Goal: Use online tool/utility: Utilize a website feature to perform a specific function

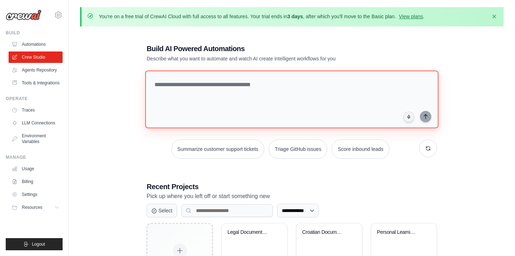
paste textarea "**********"
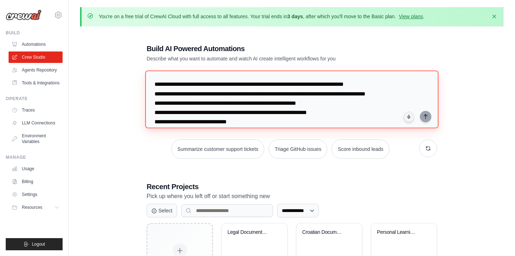
scroll to position [128, 0]
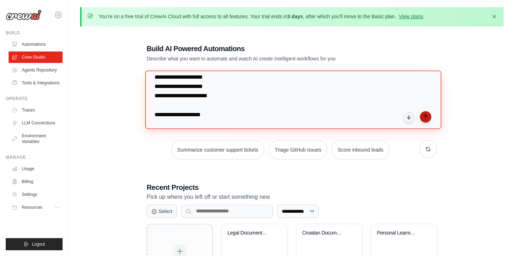
type textarea "**********"
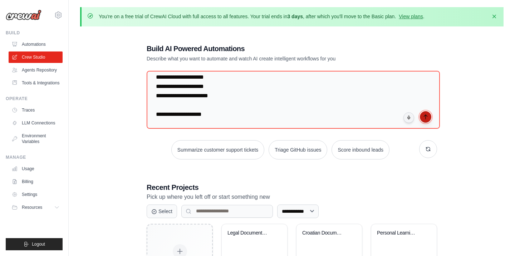
click at [424, 116] on icon "submit" at bounding box center [425, 117] width 6 height 6
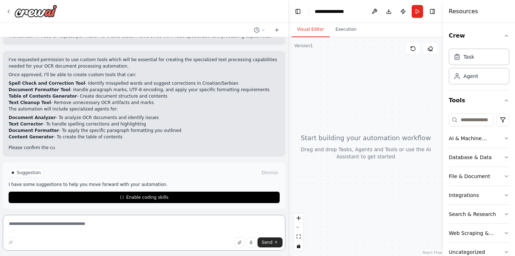
scroll to position [312, 0]
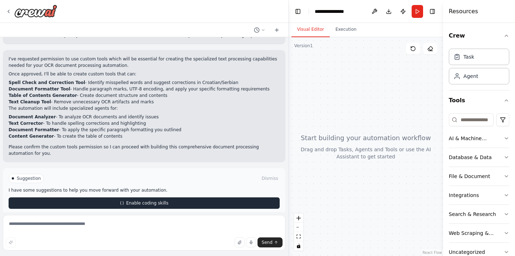
click at [166, 200] on span "Enable coding skills" at bounding box center [147, 203] width 42 height 6
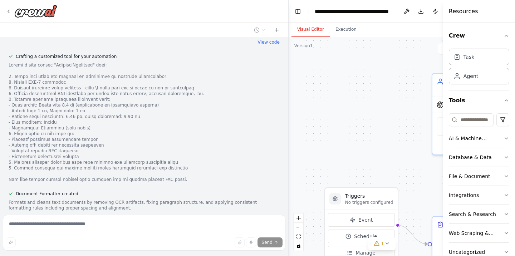
scroll to position [608, 0]
drag, startPoint x: 444, startPoint y: 163, endPoint x: 493, endPoint y: 161, distance: 49.0
click at [493, 161] on div "Resources Crew Task Agent Tools AI & Machine Learning Database & Data File & Do…" at bounding box center [479, 128] width 72 height 256
drag, startPoint x: 444, startPoint y: 163, endPoint x: 457, endPoint y: 163, distance: 13.2
click at [457, 163] on div "Resources Crew Task Agent Tools AI & Machine Learning Database & Data File & Do…" at bounding box center [479, 128] width 72 height 256
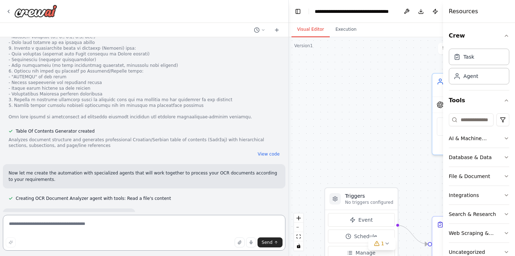
scroll to position [877, 0]
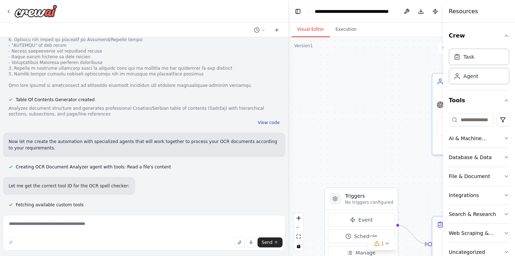
click at [276, 120] on button "View code" at bounding box center [269, 123] width 22 height 6
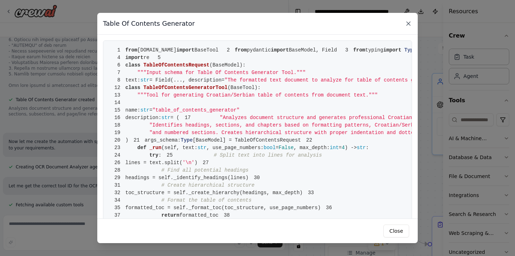
click at [409, 23] on icon at bounding box center [408, 24] width 4 height 4
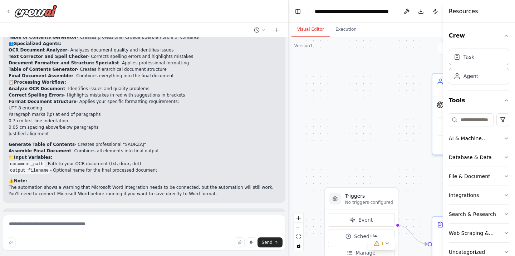
scroll to position [1434, 0]
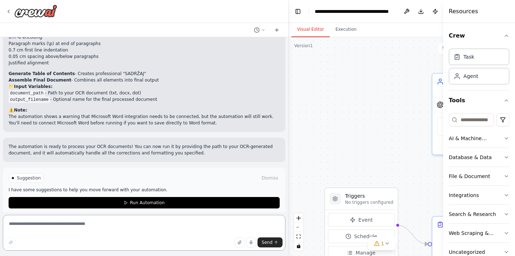
click at [129, 226] on textarea at bounding box center [144, 233] width 282 height 36
type textarea "*"
click at [87, 227] on textarea "**********" at bounding box center [144, 233] width 282 height 36
type textarea "**********"
click at [271, 239] on span "Send" at bounding box center [267, 242] width 11 height 6
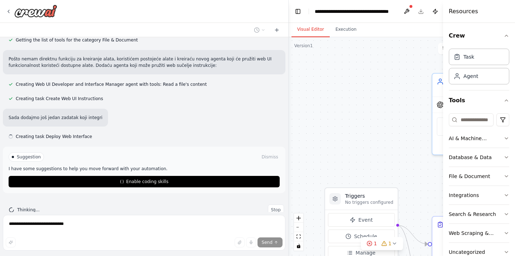
scroll to position [1793, 0]
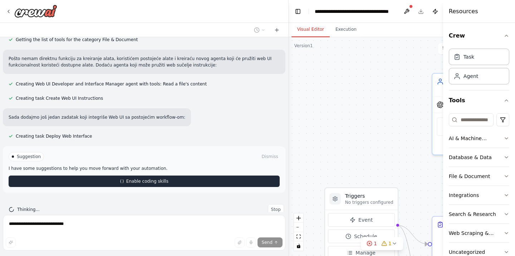
click at [182, 175] on button "Enable coding skills" at bounding box center [144, 180] width 271 height 11
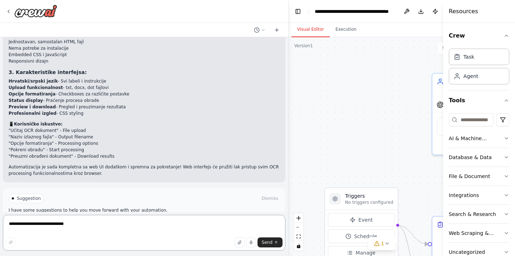
scroll to position [2521, 0]
click at [167, 216] on button "Run Automation" at bounding box center [144, 221] width 271 height 11
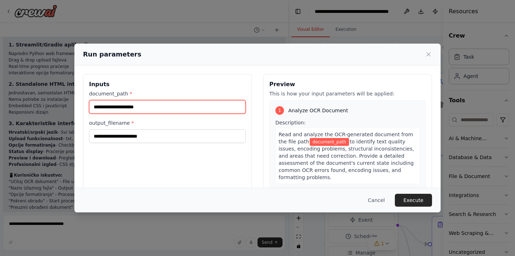
click at [155, 108] on input "document_path *" at bounding box center [167, 107] width 157 height 14
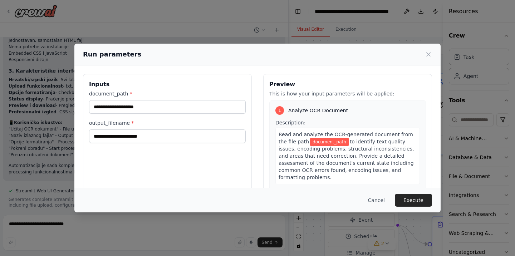
scroll to position [2523, 0]
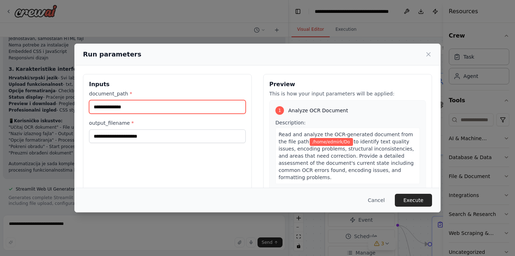
type input "**********"
type input "******"
type input "**"
click at [149, 108] on input "**" at bounding box center [167, 107] width 157 height 14
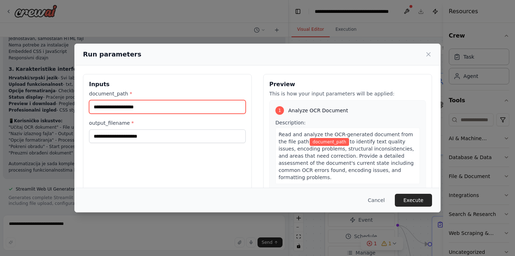
click at [142, 106] on input "document_path *" at bounding box center [167, 107] width 157 height 14
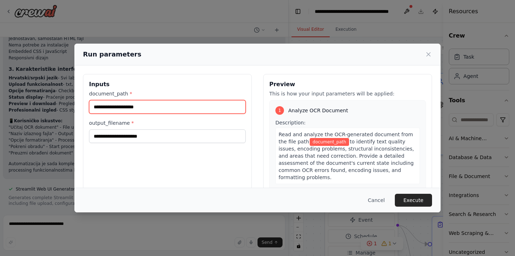
click at [142, 106] on input "document_path *" at bounding box center [167, 107] width 157 height 14
click at [375, 198] on button "Cancel" at bounding box center [376, 200] width 28 height 13
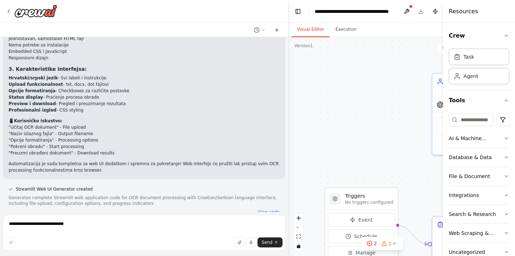
click at [410, 8] on div at bounding box center [410, 6] width 4 height 4
click at [407, 11] on button at bounding box center [406, 11] width 11 height 13
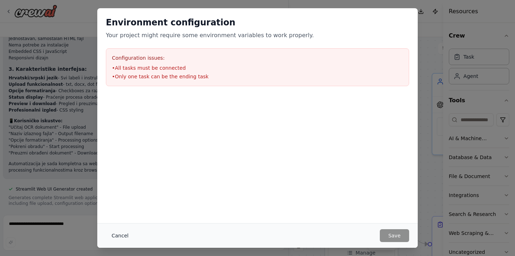
click at [117, 237] on button "Cancel" at bounding box center [120, 235] width 28 height 13
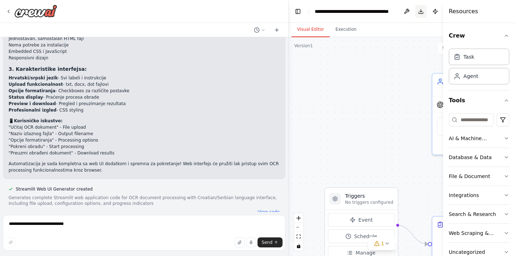
click at [418, 10] on button "Download" at bounding box center [420, 11] width 11 height 13
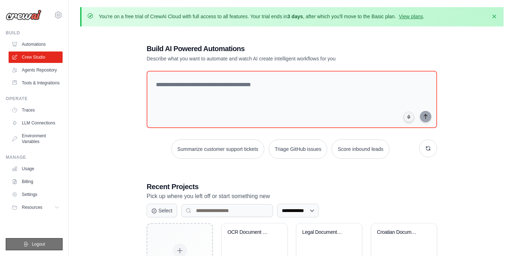
click at [46, 242] on button "Logout" at bounding box center [34, 244] width 57 height 12
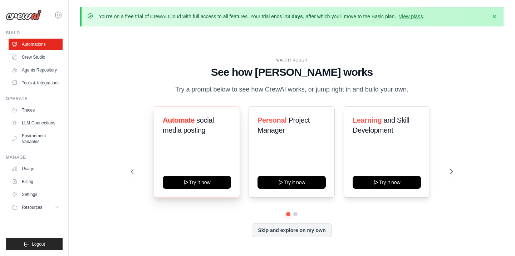
scroll to position [25, 0]
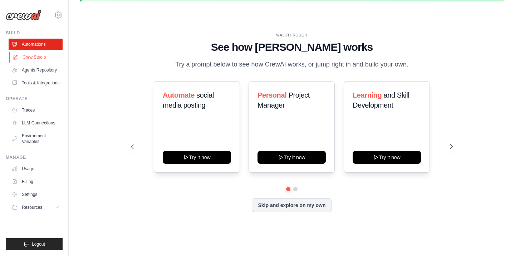
click at [33, 56] on link "Crew Studio" at bounding box center [36, 56] width 54 height 11
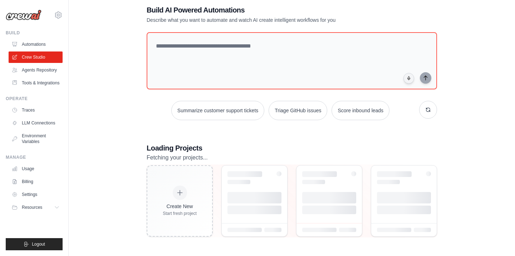
scroll to position [38, 0]
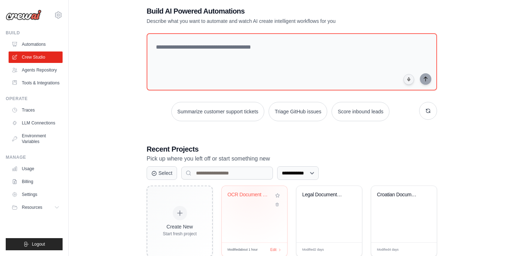
click at [252, 192] on div "OCR Document Processor - Croatian/S..." at bounding box center [248, 195] width 43 height 6
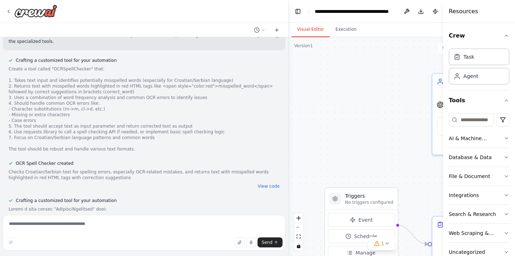
scroll to position [472, 0]
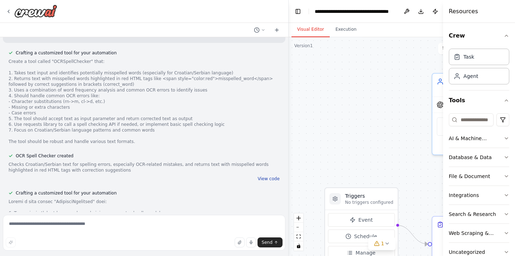
click at [264, 176] on button "View code" at bounding box center [269, 179] width 22 height 6
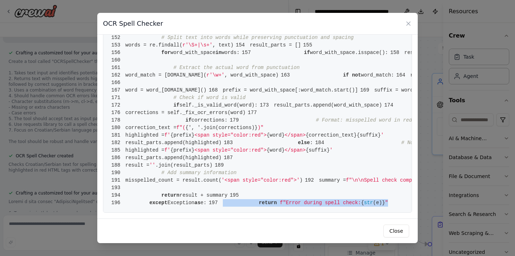
scroll to position [1318, 0]
drag, startPoint x: 126, startPoint y: 49, endPoint x: 312, endPoint y: 205, distance: 242.8
copy span "return f"Error during spell check: { str (e)} ""
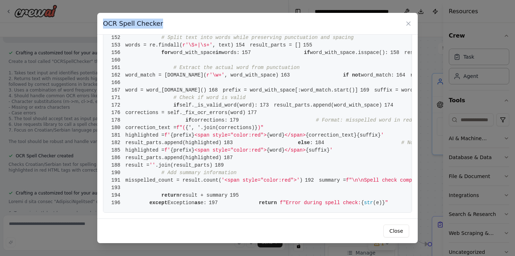
drag, startPoint x: 104, startPoint y: 25, endPoint x: 157, endPoint y: 24, distance: 52.9
click at [157, 24] on div "OCR Spell Checker" at bounding box center [257, 24] width 320 height 22
copy h3 "OCR Spell Checker"
click at [410, 20] on icon at bounding box center [408, 23] width 7 height 7
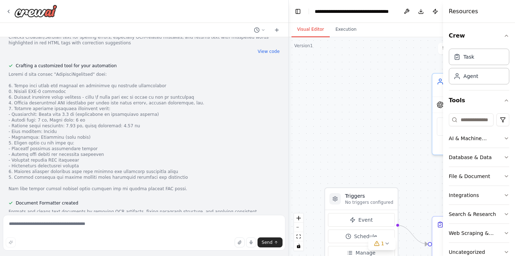
scroll to position [643, 0]
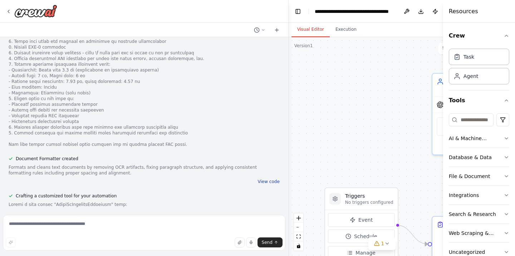
click at [261, 179] on button "View code" at bounding box center [269, 182] width 22 height 6
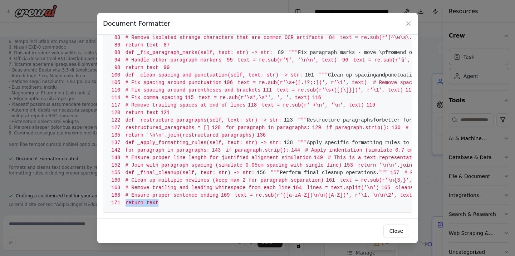
scroll to position [1123, 0]
drag, startPoint x: 126, startPoint y: 48, endPoint x: 165, endPoint y: 228, distance: 184.4
copy span "return text"
drag, startPoint x: 104, startPoint y: 24, endPoint x: 165, endPoint y: 23, distance: 61.1
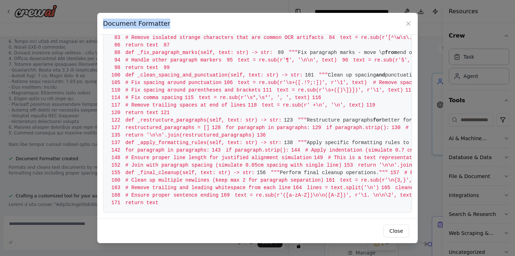
click at [165, 23] on div "Document Formatter" at bounding box center [257, 24] width 320 height 22
copy h3 "Document Formatter"
click at [411, 23] on icon at bounding box center [408, 23] width 7 height 7
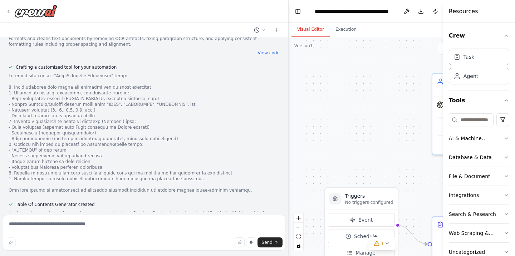
scroll to position [815, 0]
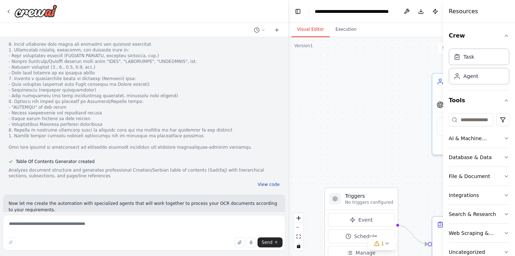
click at [266, 182] on button "View code" at bounding box center [269, 185] width 22 height 6
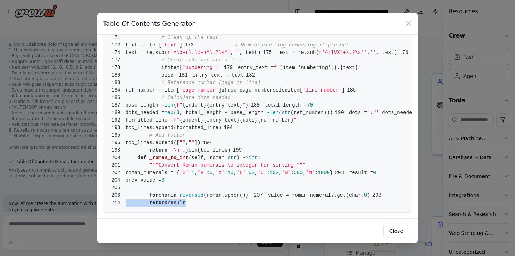
scroll to position [1446, 0]
drag, startPoint x: 126, startPoint y: 49, endPoint x: 179, endPoint y: 229, distance: 187.5
copy span "return result"
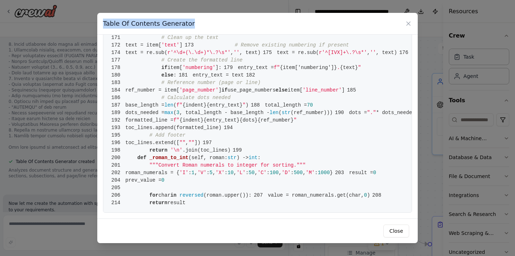
drag, startPoint x: 104, startPoint y: 23, endPoint x: 189, endPoint y: 27, distance: 84.8
click at [189, 27] on div "Table Of Contents Generator" at bounding box center [257, 24] width 320 height 22
copy h3 "Table Of Contents Generator"
click at [409, 24] on icon at bounding box center [408, 23] width 7 height 7
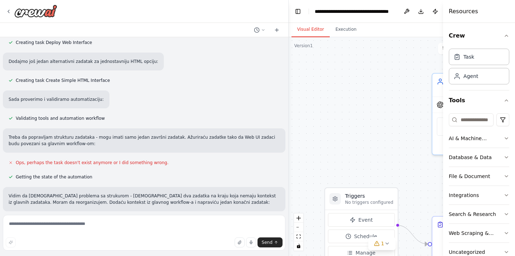
scroll to position [1887, 0]
click at [113, 218] on button at bounding box center [120, 221] width 14 height 6
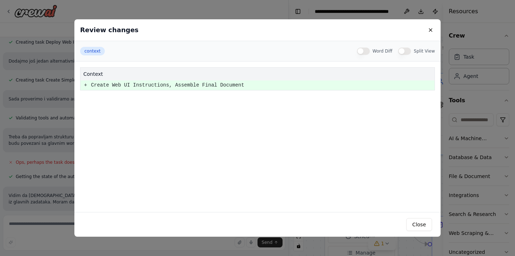
click at [85, 84] on pre "+" at bounding box center [85, 85] width 3 height 9
click at [425, 225] on button "Close" at bounding box center [419, 224] width 26 height 13
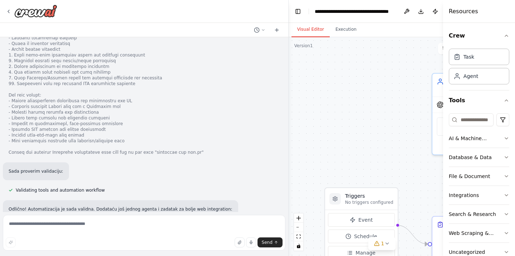
scroll to position [2230, 0]
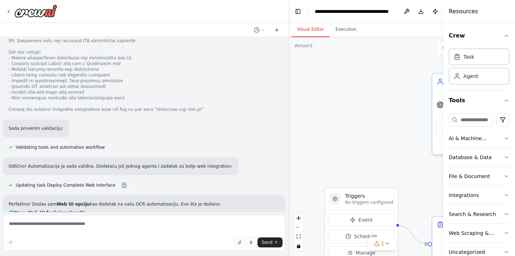
click at [117, 182] on button at bounding box center [124, 185] width 14 height 6
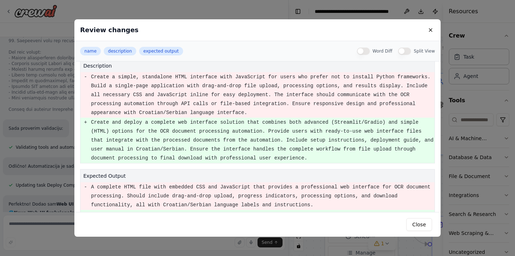
scroll to position [1, 0]
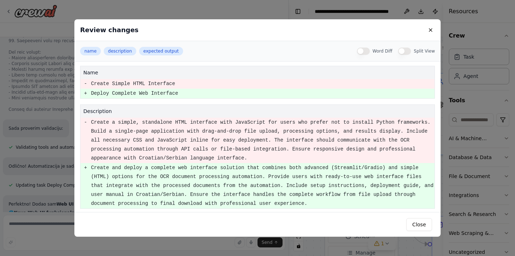
click at [85, 93] on pre "+" at bounding box center [85, 93] width 3 height 9
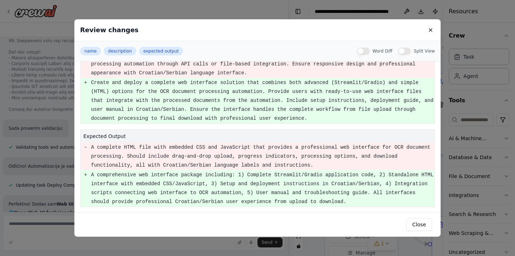
scroll to position [87, 0]
click at [421, 222] on button "Close" at bounding box center [419, 224] width 26 height 13
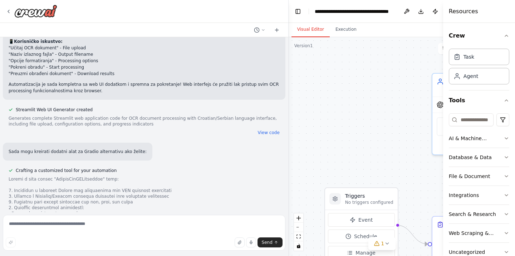
scroll to position [2616, 0]
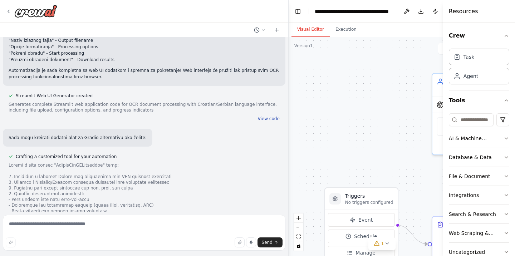
click at [263, 116] on button "View code" at bounding box center [269, 119] width 22 height 6
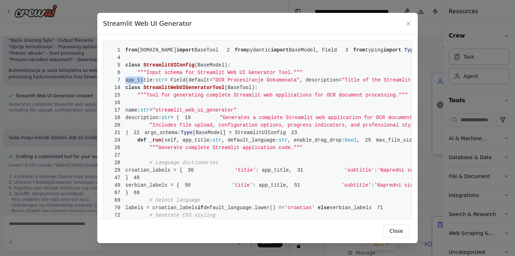
drag, startPoint x: 127, startPoint y: 50, endPoint x: 144, endPoint y: 92, distance: 45.2
drag, startPoint x: 152, startPoint y: 74, endPoint x: 128, endPoint y: 59, distance: 28.0
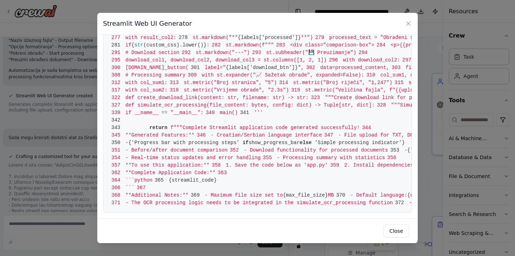
scroll to position [2639, 0]
drag, startPoint x: 125, startPoint y: 49, endPoint x: 360, endPoint y: 216, distance: 288.0
copy span "- The application includes comprehensive error handling and user feedback""""
drag, startPoint x: 103, startPoint y: 23, endPoint x: 190, endPoint y: 24, distance: 87.2
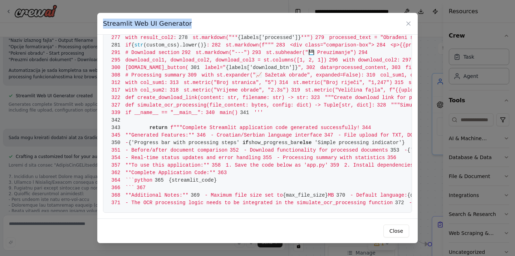
click at [190, 24] on div "Streamlit Web UI Generator" at bounding box center [257, 24] width 320 height 22
copy h3 "Streamlit Web UI Generator"
click at [396, 228] on button "Close" at bounding box center [396, 230] width 26 height 13
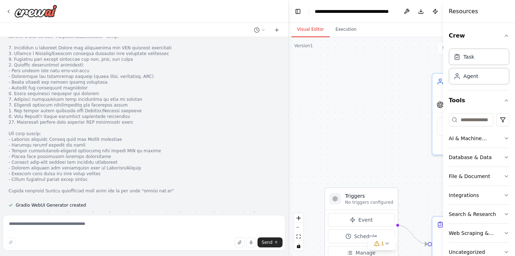
scroll to position [2788, 0]
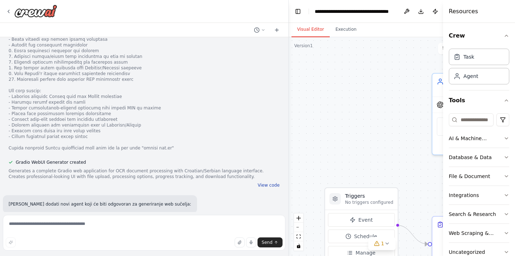
click at [271, 182] on button "View code" at bounding box center [269, 185] width 22 height 6
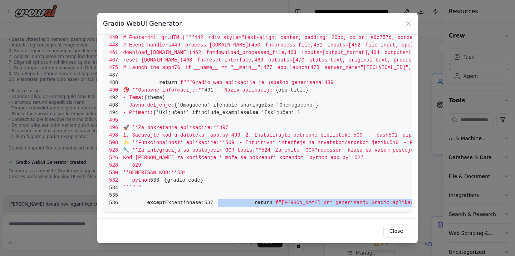
scroll to position [3870, 0]
drag, startPoint x: 121, startPoint y: 49, endPoint x: 214, endPoint y: 231, distance: 204.0
copy span "return f"[PERSON_NAME] pri generisanju Gradio aplikacije: { str (e)} ""
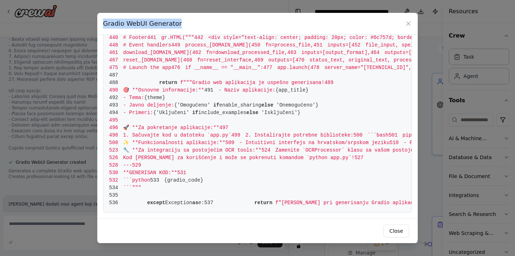
drag, startPoint x: 104, startPoint y: 23, endPoint x: 175, endPoint y: 23, distance: 70.8
click at [175, 23] on div "Gradio WebUI Generator" at bounding box center [257, 24] width 320 height 22
copy h3 "Gradio WebUI Generator"
click at [397, 230] on button "Close" at bounding box center [396, 230] width 26 height 13
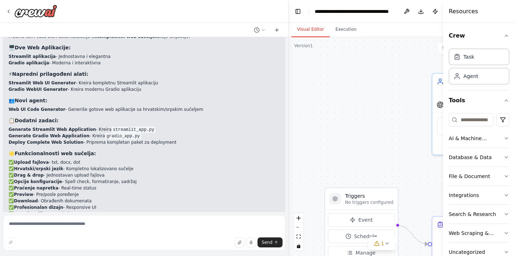
scroll to position [3409, 0]
click at [63, 226] on textarea at bounding box center [144, 233] width 282 height 36
paste textarea "**********"
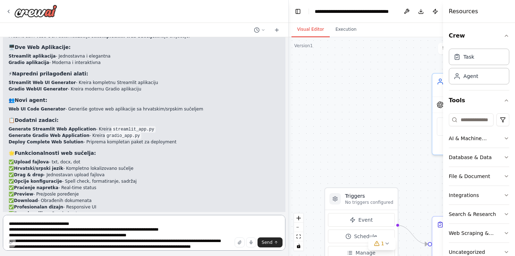
scroll to position [4, 0]
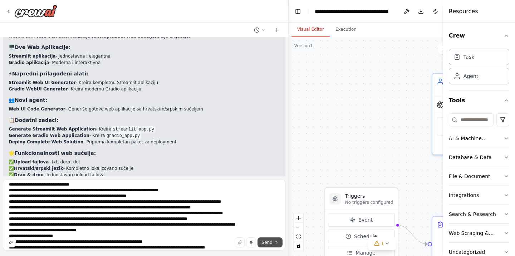
click at [272, 244] on span "Send" at bounding box center [267, 242] width 11 height 6
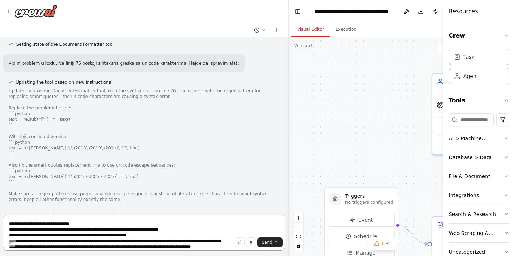
scroll to position [3833, 0]
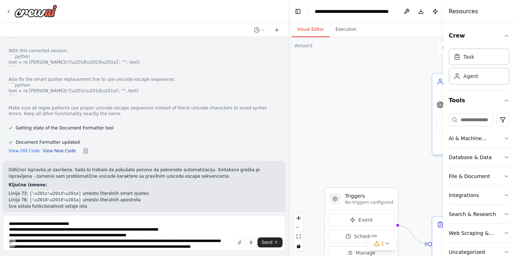
click at [51, 148] on button "View New Code" at bounding box center [59, 151] width 33 height 6
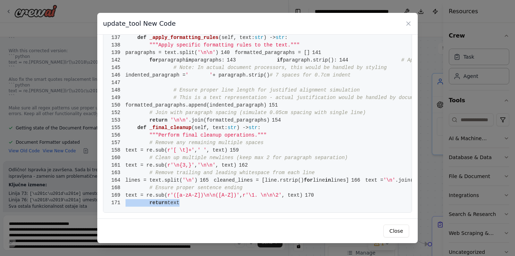
scroll to position [1123, 0]
drag, startPoint x: 126, startPoint y: 48, endPoint x: 194, endPoint y: 231, distance: 194.8
click at [412, 22] on div "update_tool New Code" at bounding box center [257, 24] width 320 height 22
click at [404, 25] on div "update_tool New Code" at bounding box center [257, 24] width 320 height 22
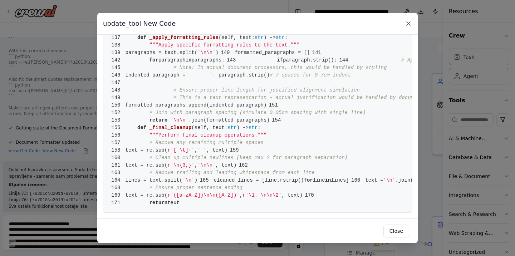
click at [409, 23] on icon at bounding box center [408, 24] width 4 height 4
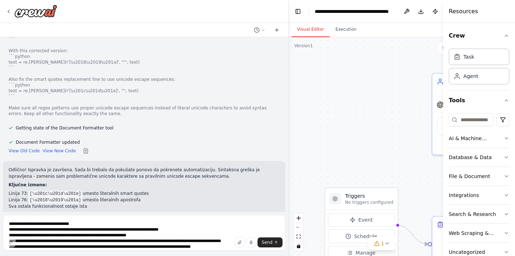
drag, startPoint x: 14, startPoint y: 185, endPoint x: 53, endPoint y: 184, distance: 39.0
click at [53, 222] on pre "uv run run_crew" at bounding box center [144, 230] width 271 height 16
click at [63, 224] on textarea "**********" at bounding box center [144, 233] width 282 height 36
paste textarea "**********"
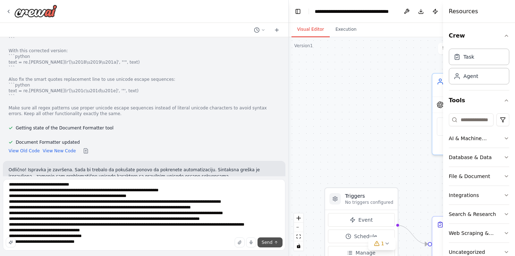
click at [263, 243] on button "Send" at bounding box center [269, 242] width 25 height 10
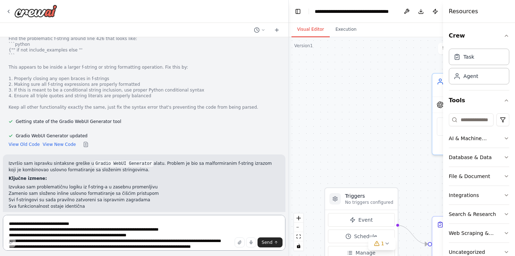
scroll to position [4202, 0]
click at [55, 141] on button "View New Code" at bounding box center [59, 144] width 33 height 6
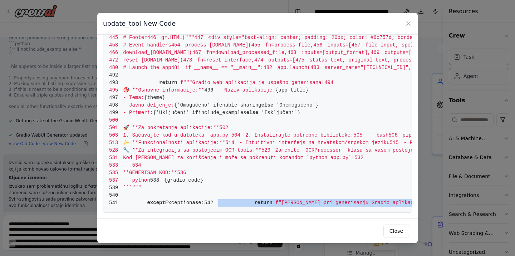
scroll to position [3908, 0]
drag, startPoint x: 121, startPoint y: 49, endPoint x: 188, endPoint y: 244, distance: 205.9
click at [407, 24] on icon at bounding box center [408, 23] width 7 height 7
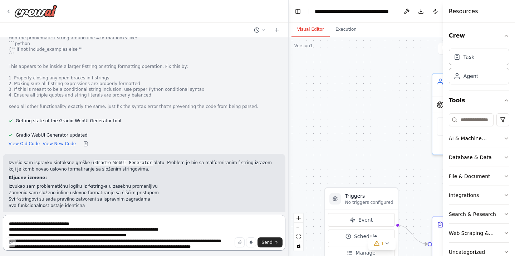
click at [59, 224] on textarea "**********" at bounding box center [144, 233] width 282 height 36
paste textarea "**********"
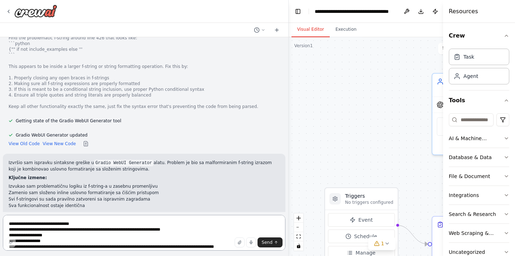
scroll to position [124, 0]
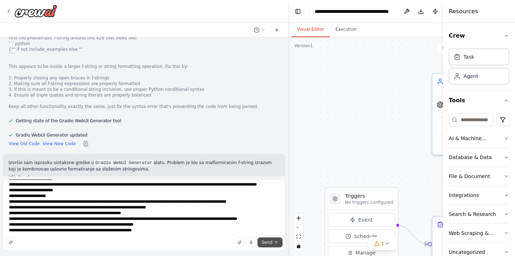
click at [266, 244] on span "Send" at bounding box center [267, 242] width 11 height 6
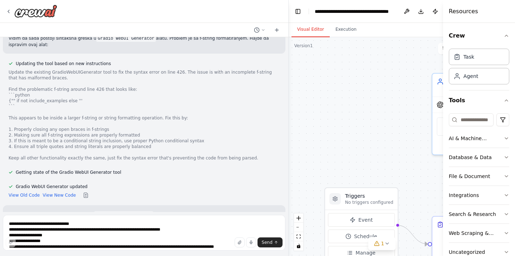
scroll to position [4322, 0]
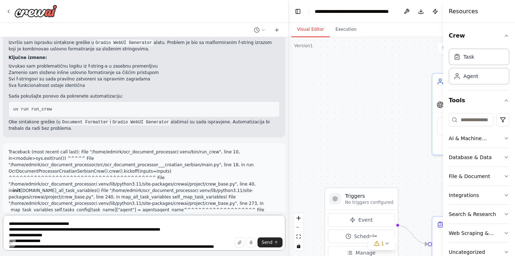
click at [63, 223] on textarea at bounding box center [144, 233] width 282 height 36
paste textarea
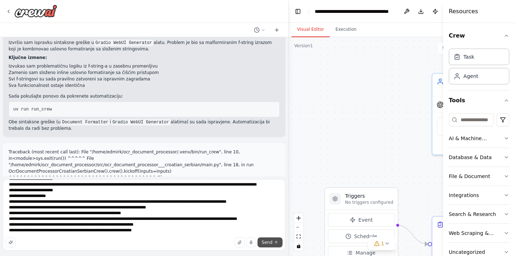
click at [262, 241] on button "Send" at bounding box center [269, 242] width 25 height 10
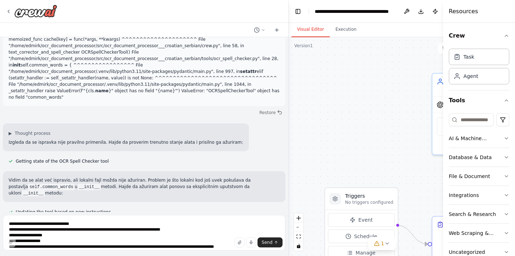
scroll to position [4990, 0]
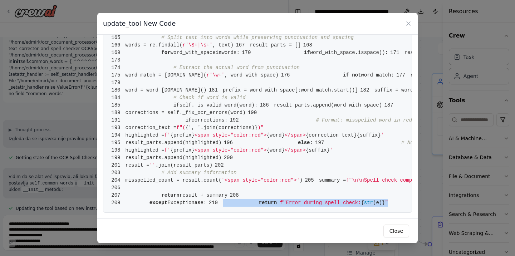
scroll to position [1416, 0]
drag, startPoint x: 126, startPoint y: 50, endPoint x: 198, endPoint y: 252, distance: 214.8
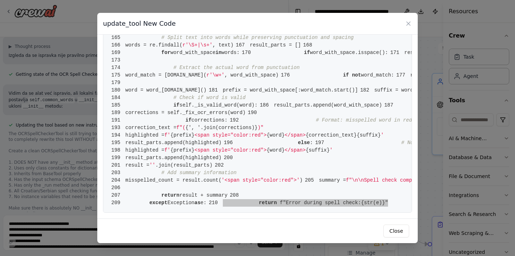
scroll to position [5074, 0]
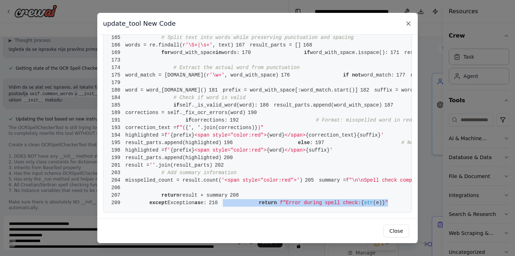
click at [410, 21] on icon at bounding box center [408, 23] width 7 height 7
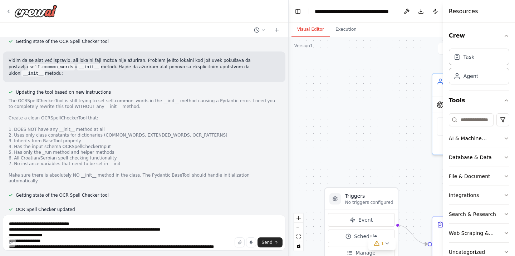
scroll to position [5125, 0]
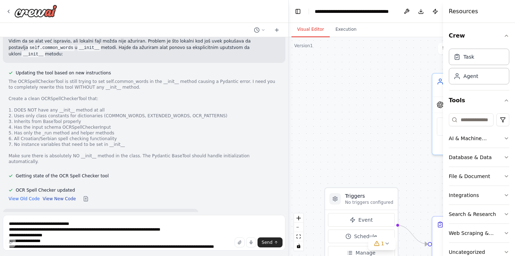
click at [61, 196] on button "View New Code" at bounding box center [59, 199] width 33 height 6
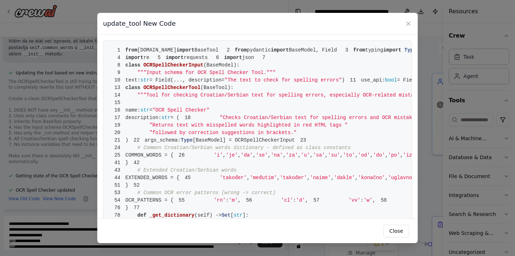
drag, startPoint x: 125, startPoint y: 49, endPoint x: 158, endPoint y: 90, distance: 52.9
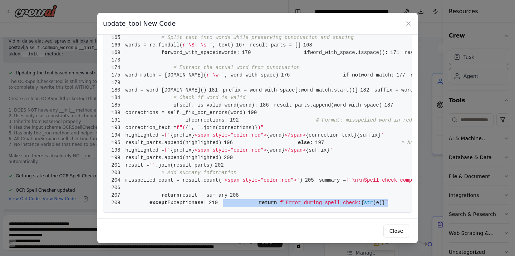
scroll to position [1416, 0]
drag, startPoint x: 126, startPoint y: 47, endPoint x: 209, endPoint y: 231, distance: 201.5
click at [411, 21] on icon at bounding box center [408, 23] width 7 height 7
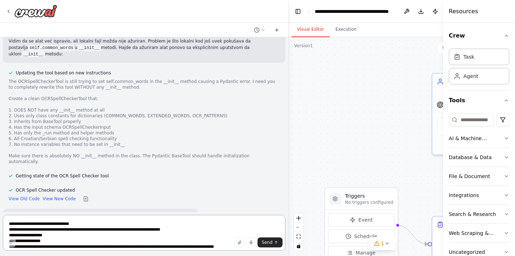
click at [58, 227] on textarea at bounding box center [144, 233] width 282 height 36
paste textarea "**********"
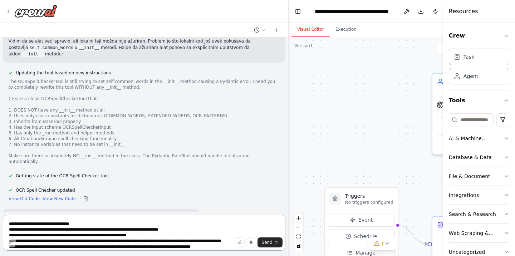
scroll to position [112, 0]
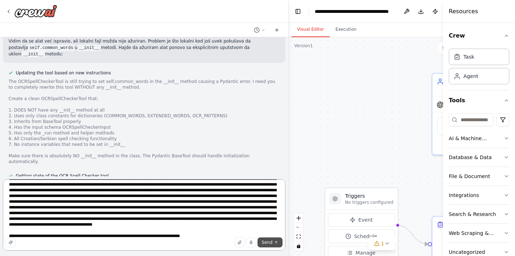
type textarea "**********"
drag, startPoint x: 263, startPoint y: 242, endPoint x: 246, endPoint y: 237, distance: 17.7
click at [263, 242] on button "Send" at bounding box center [269, 242] width 25 height 10
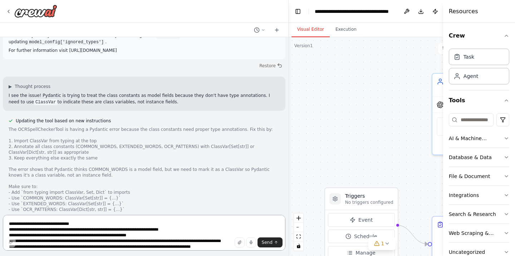
scroll to position [5610, 0]
click at [58, 243] on button "View New Code" at bounding box center [59, 246] width 33 height 6
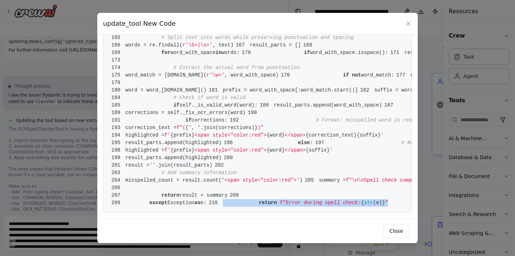
scroll to position [1416, 0]
drag, startPoint x: 126, startPoint y: 49, endPoint x: 214, endPoint y: 242, distance: 212.4
click at [405, 23] on icon at bounding box center [408, 23] width 7 height 7
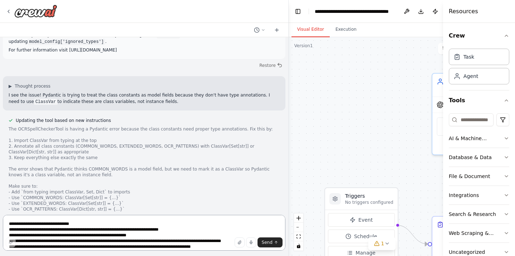
click at [84, 222] on textarea at bounding box center [144, 233] width 282 height 36
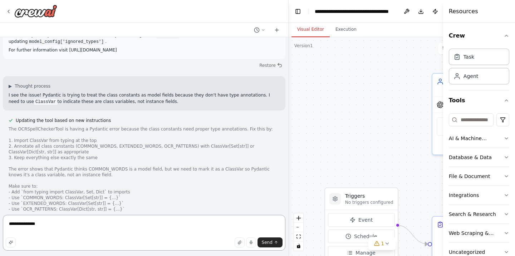
paste textarea "**********"
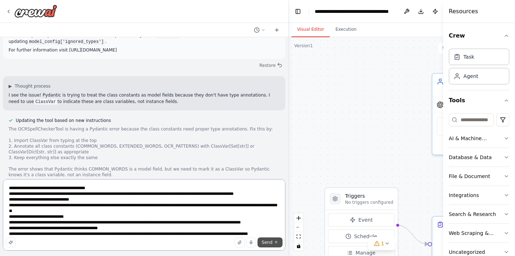
type textarea "**********"
click at [272, 241] on button "Send" at bounding box center [269, 242] width 25 height 10
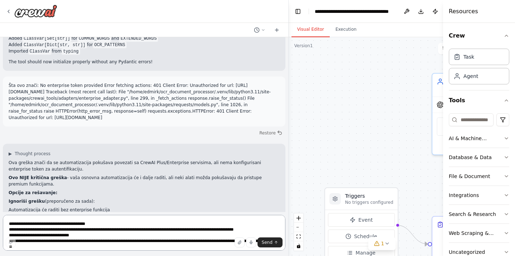
scroll to position [5887, 0]
click at [122, 230] on textarea "**********" at bounding box center [144, 233] width 282 height 36
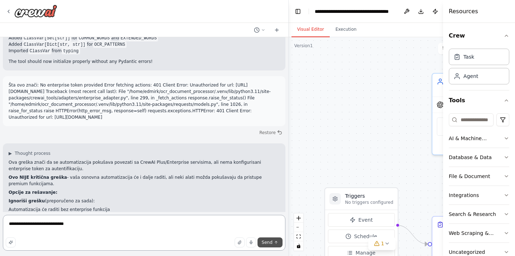
type textarea "**********"
click at [271, 241] on span "Send" at bounding box center [267, 242] width 11 height 6
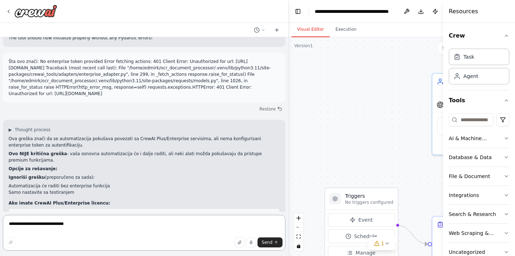
scroll to position [6065, 0]
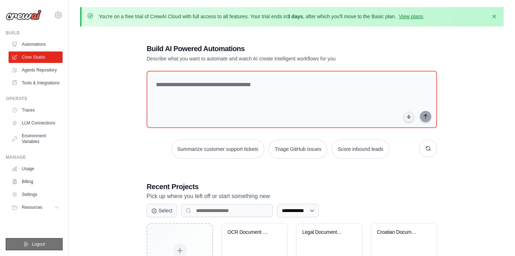
click at [37, 242] on span "Logout" at bounding box center [38, 244] width 13 height 6
